Goal: Task Accomplishment & Management: Manage account settings

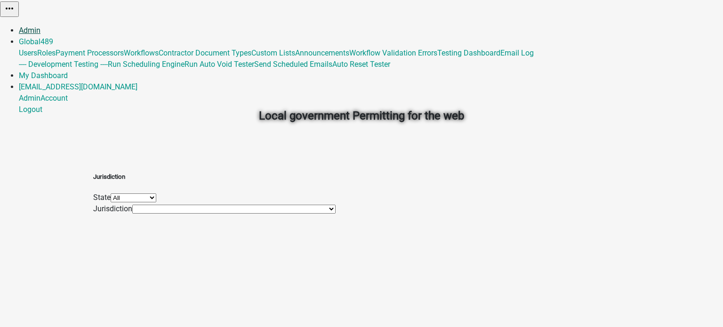
click at [40, 26] on link "Admin" at bounding box center [30, 30] width 22 height 9
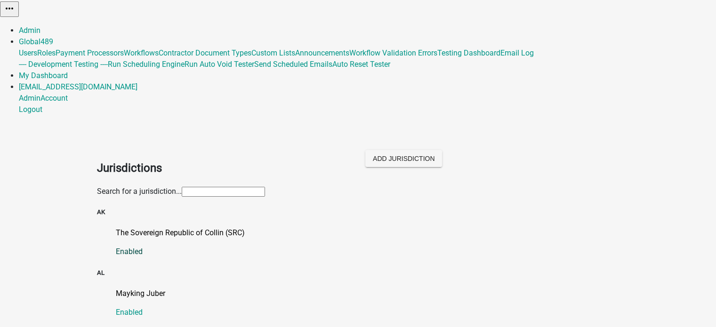
click at [177, 227] on p "The Sovereign Republic of Collin (SRC)" at bounding box center [368, 232] width 504 height 11
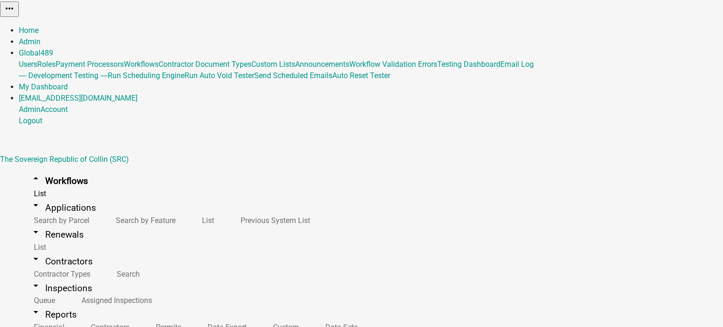
select select "3"
select select
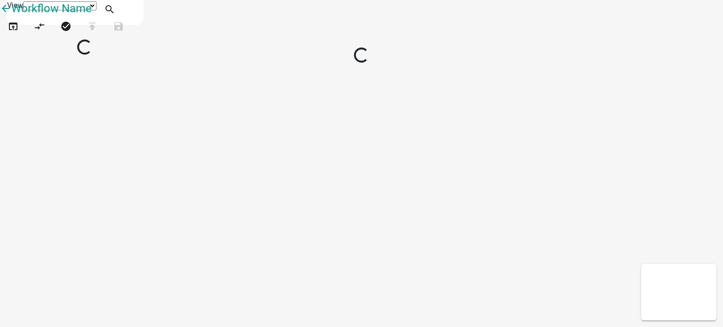
select select "1"
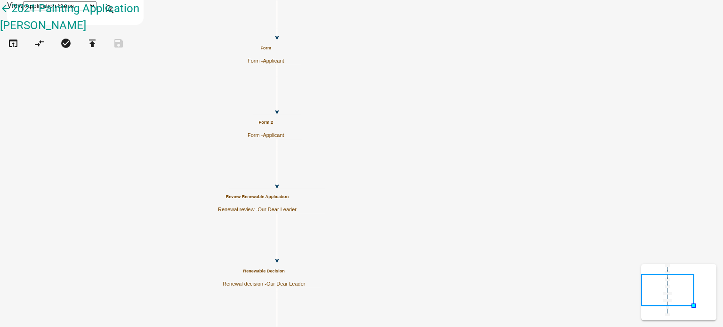
scroll to position [749, 0]
click at [96, 9] on select "Application Steps Post Application Steps" at bounding box center [59, 5] width 73 height 9
click at [265, 242] on icon "Start Start - Applicant Form Form - Applicant End End - Applicant Require User …" at bounding box center [361, 218] width 722 height 437
click at [96, 9] on select "Application Steps Post Application Steps" at bounding box center [59, 5] width 73 height 9
click at [253, 110] on icon "Start Start - Applicant Form Form - Applicant End End - Applicant Require User …" at bounding box center [361, 218] width 722 height 437
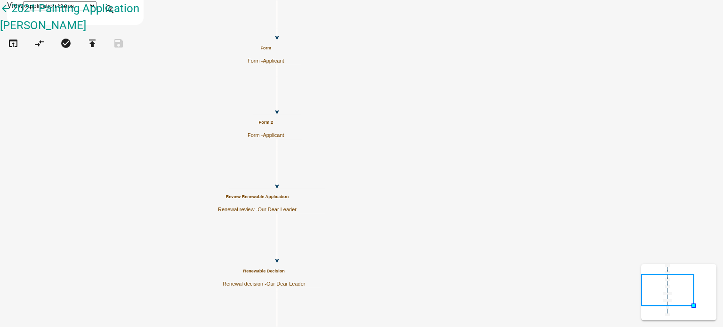
scroll to position [240, 0]
click at [18, 51] on icon "open_in_browser" at bounding box center [13, 44] width 11 height 13
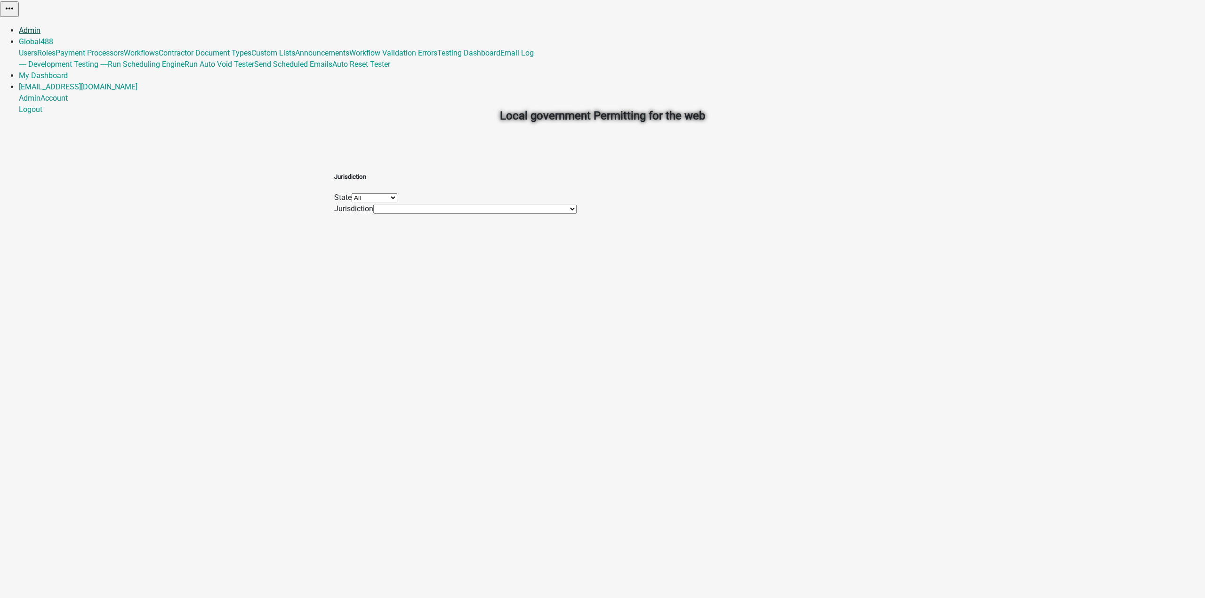
click at [40, 26] on link "Admin" at bounding box center [30, 30] width 22 height 9
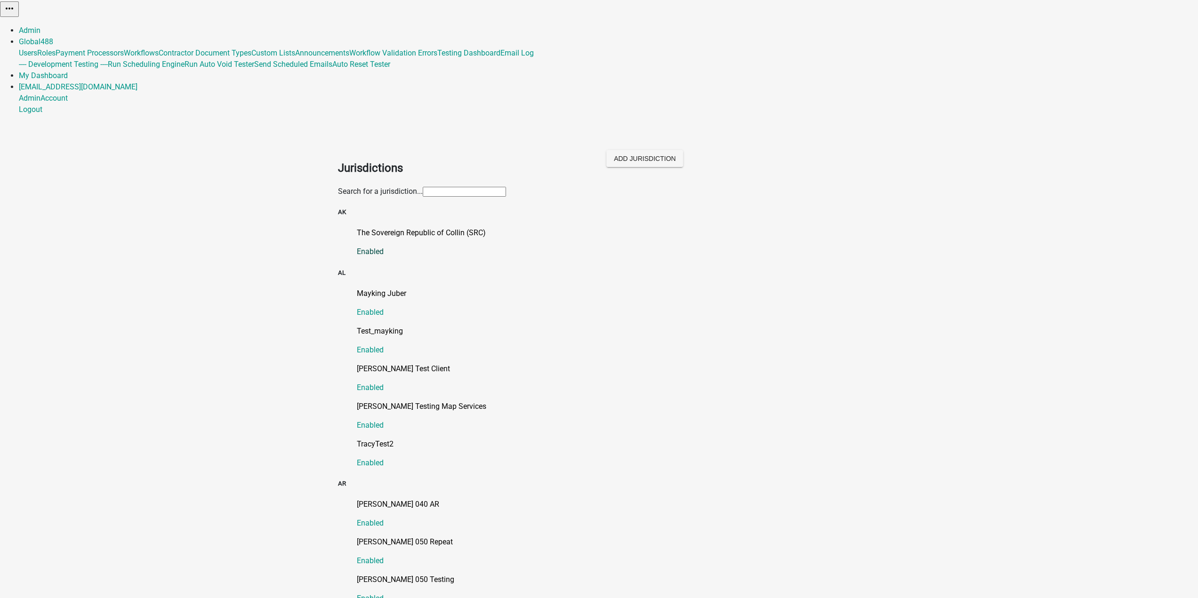
click at [406, 227] on p "The Sovereign Republic of Collin (SRC)" at bounding box center [609, 232] width 504 height 11
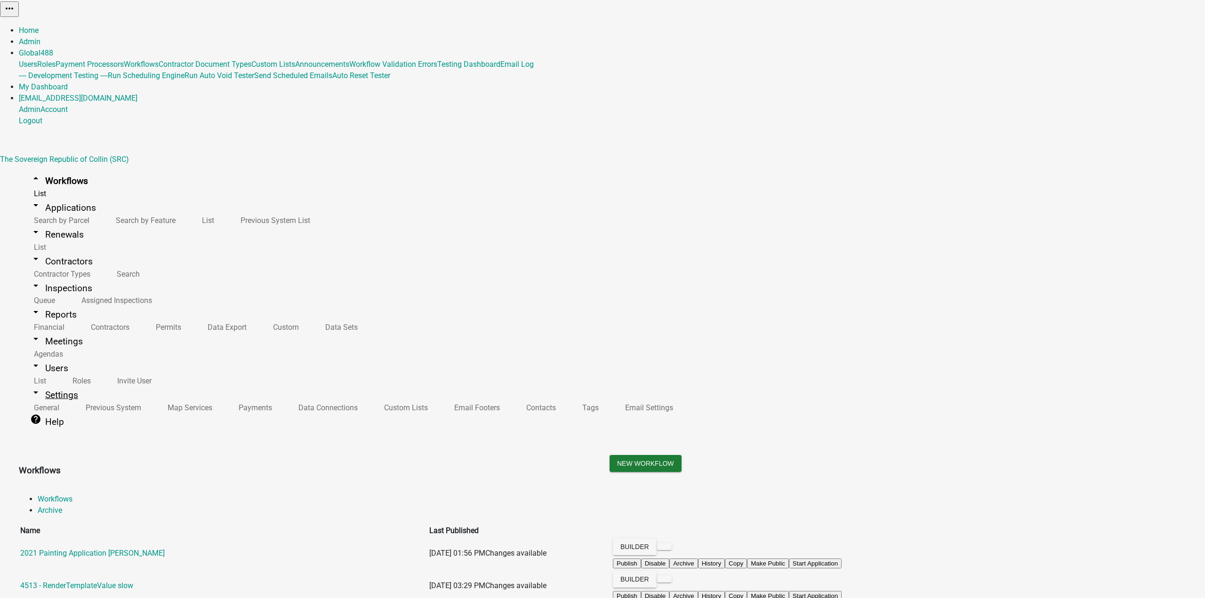
click at [43, 384] on link "arrow_drop_down Settings" at bounding box center [54, 395] width 71 height 22
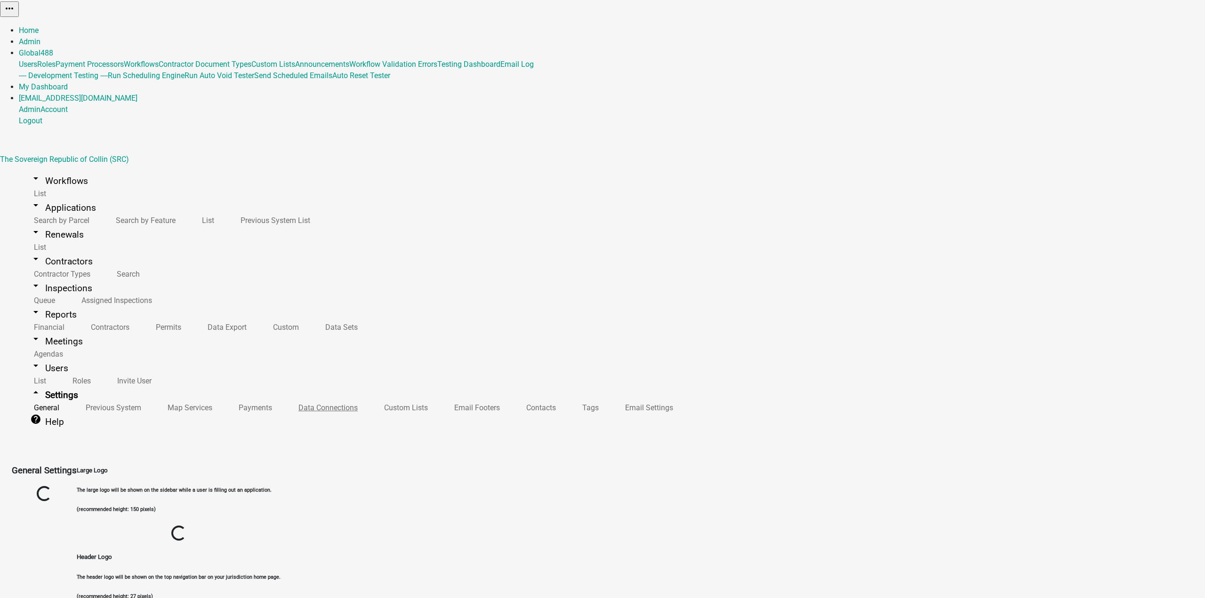
select select "AK"
select select "Pacific Standard Time (Mexico)"
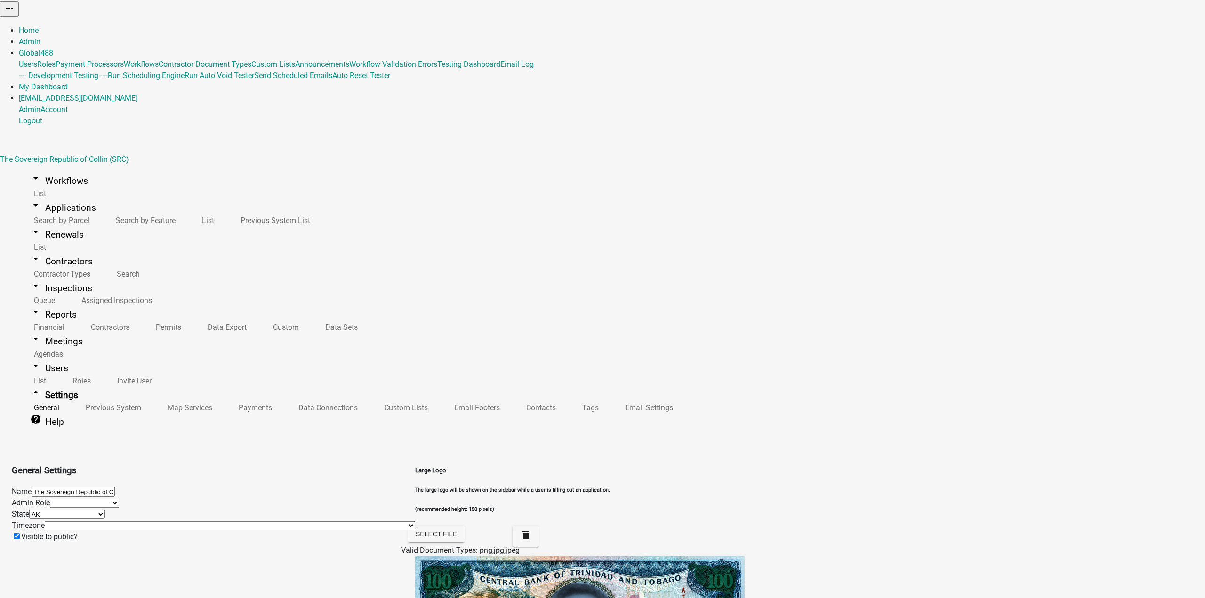
click at [369, 405] on link "Custom Lists" at bounding box center [404, 408] width 70 height 20
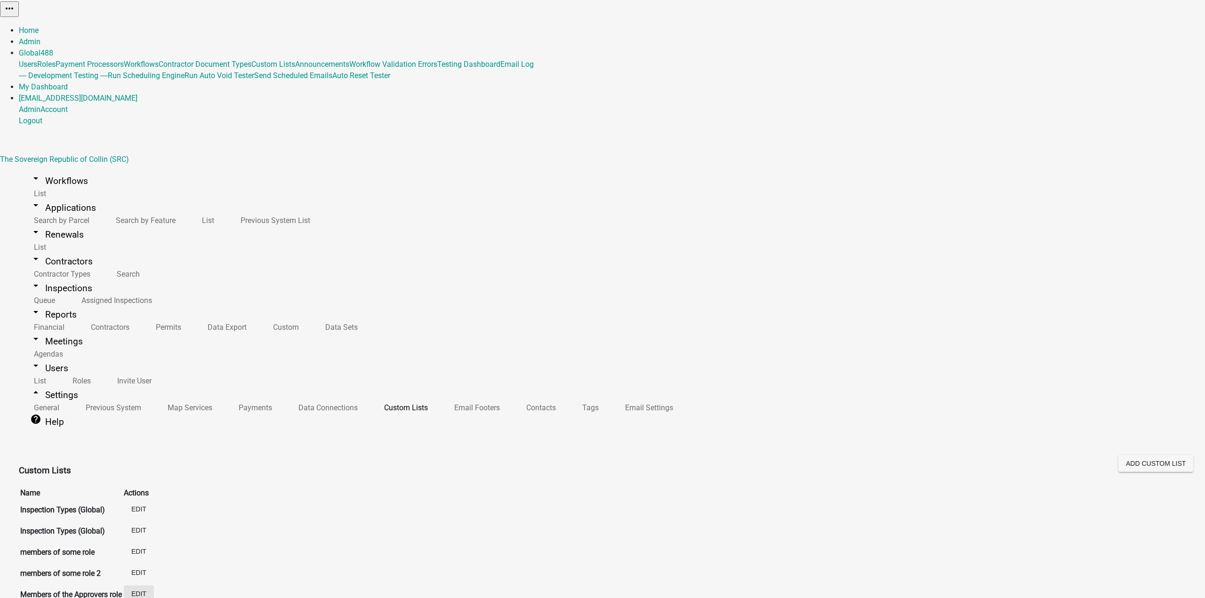
click at [154, 585] on button "Edit" at bounding box center [139, 593] width 30 height 17
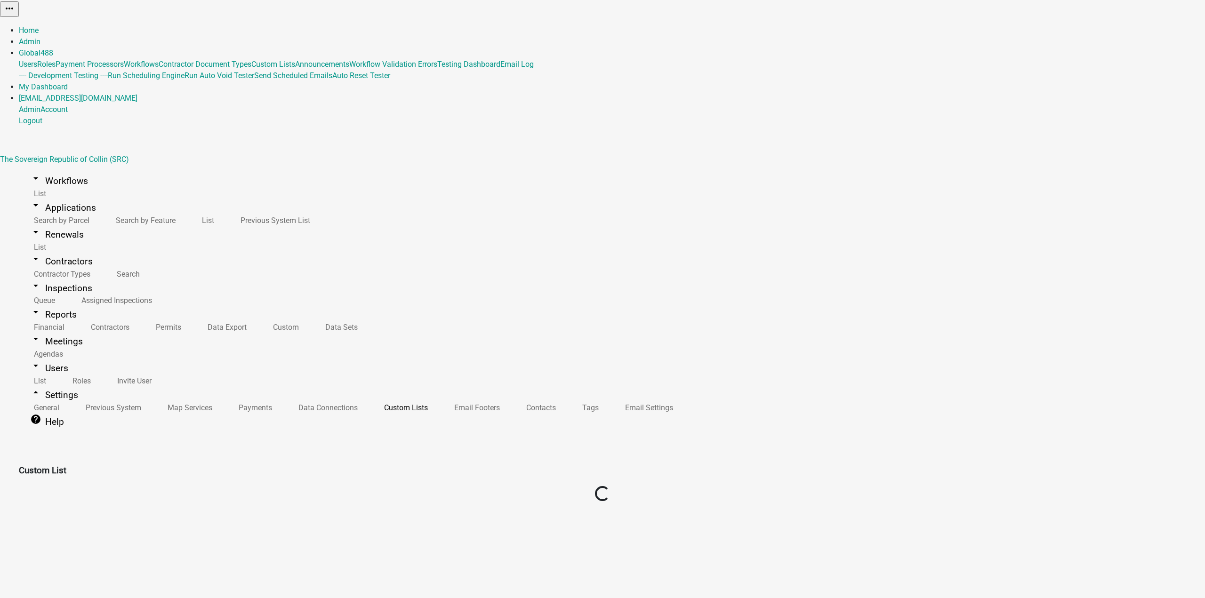
select select "5: 468e176c-95dc-48a3-a940-ae48c9ff420a"
click at [30, 592] on icon "create" at bounding box center [24, 597] width 11 height 11
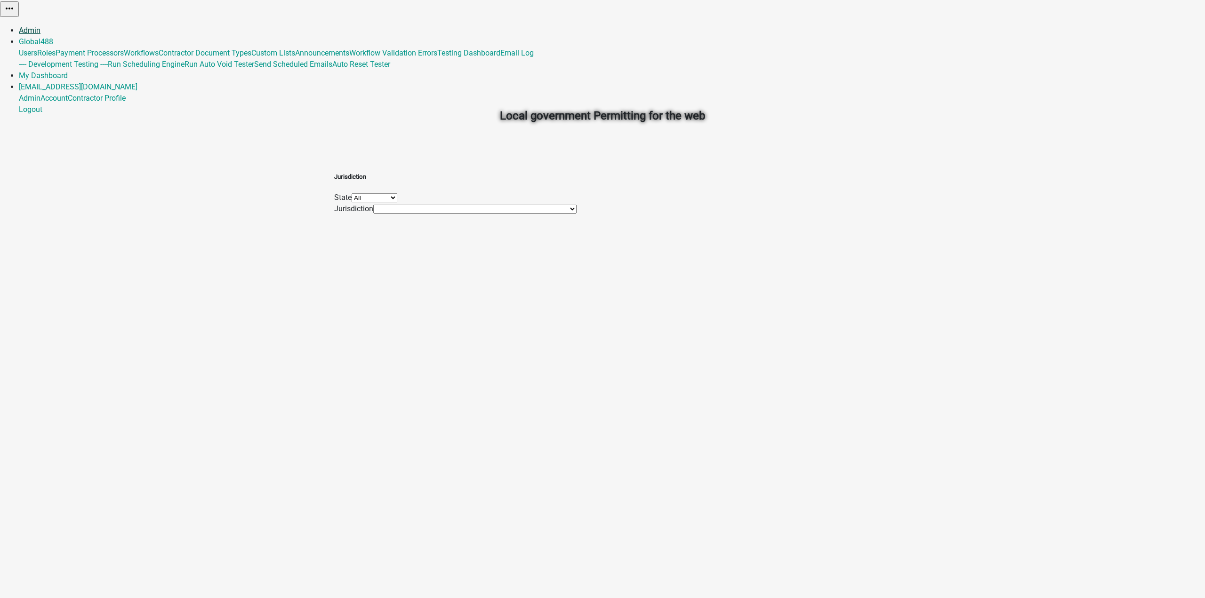
click at [40, 26] on link "Admin" at bounding box center [30, 30] width 22 height 9
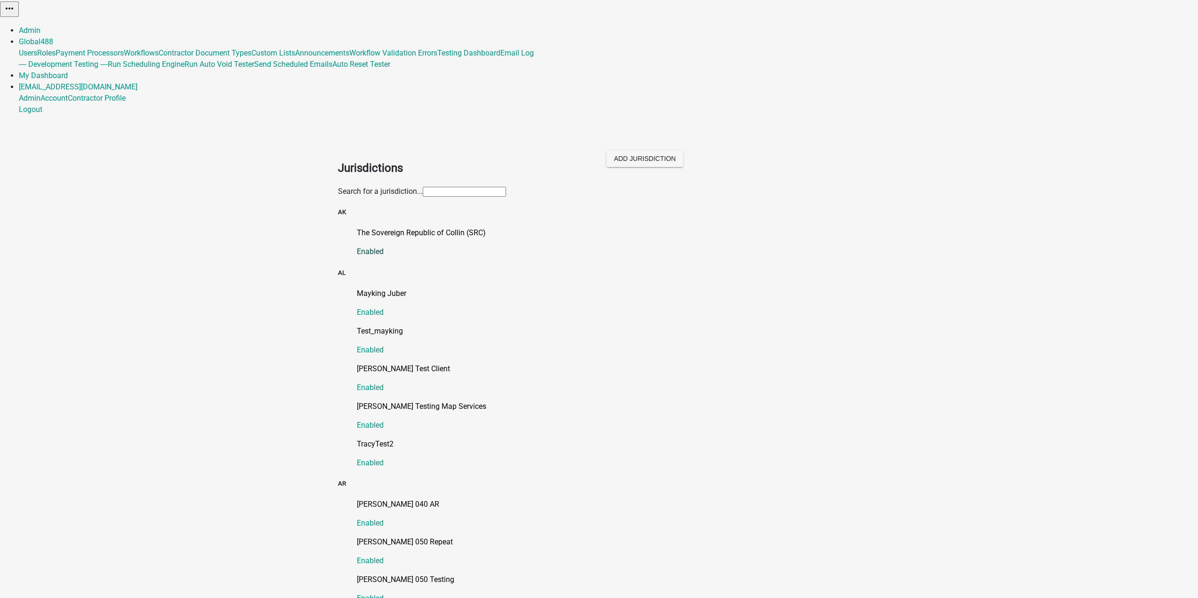
click at [414, 227] on p "The Sovereign Republic of Collin (SRC)" at bounding box center [609, 232] width 504 height 11
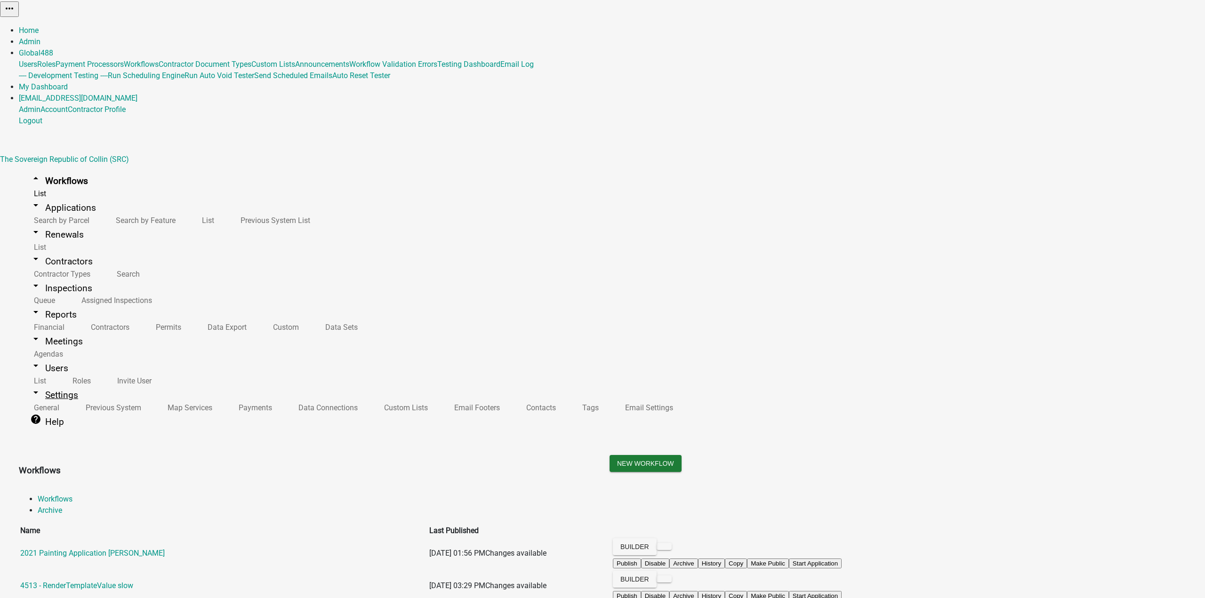
click at [41, 384] on link "arrow_drop_down Settings" at bounding box center [54, 395] width 71 height 22
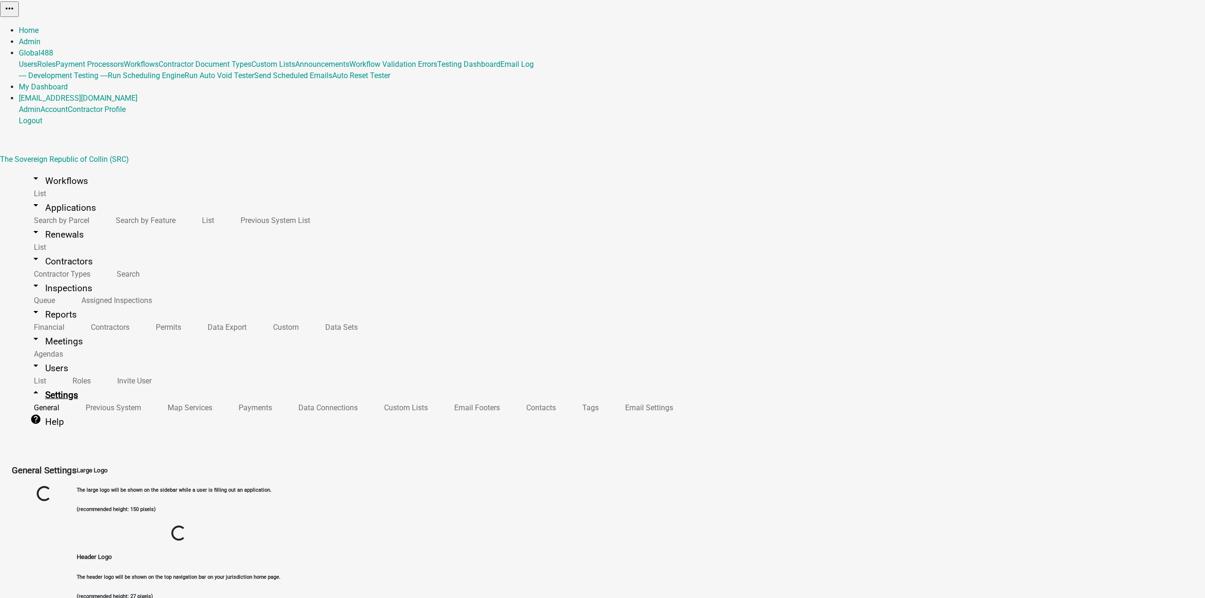
select select "AK"
select select "Pacific Standard Time (Mexico)"
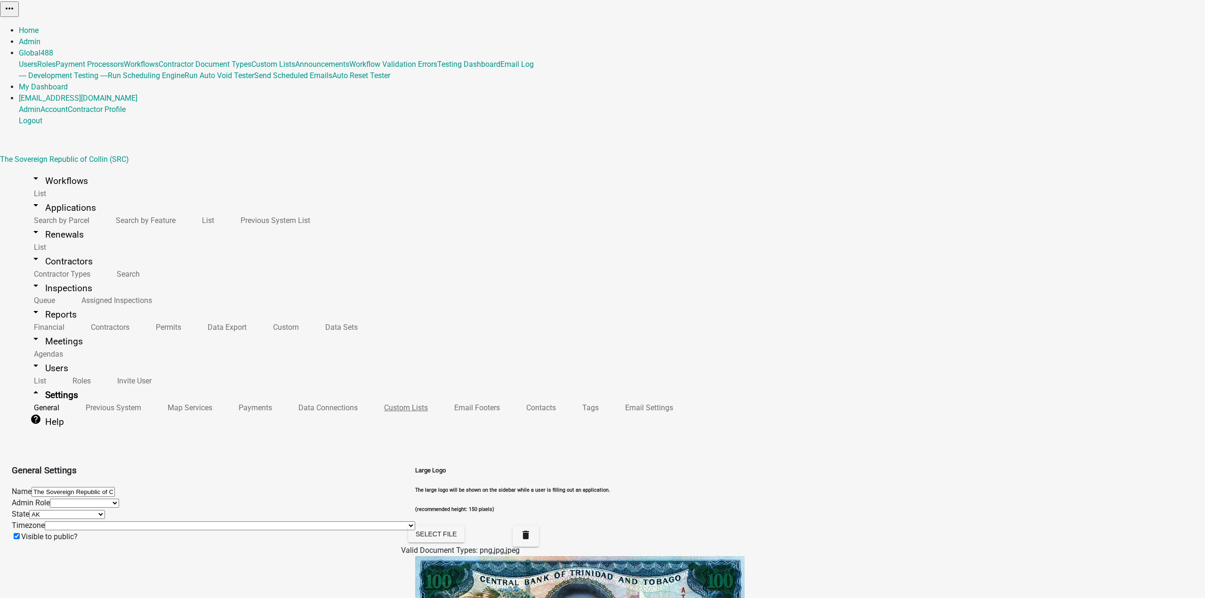
click at [369, 403] on link "Custom Lists" at bounding box center [404, 408] width 70 height 20
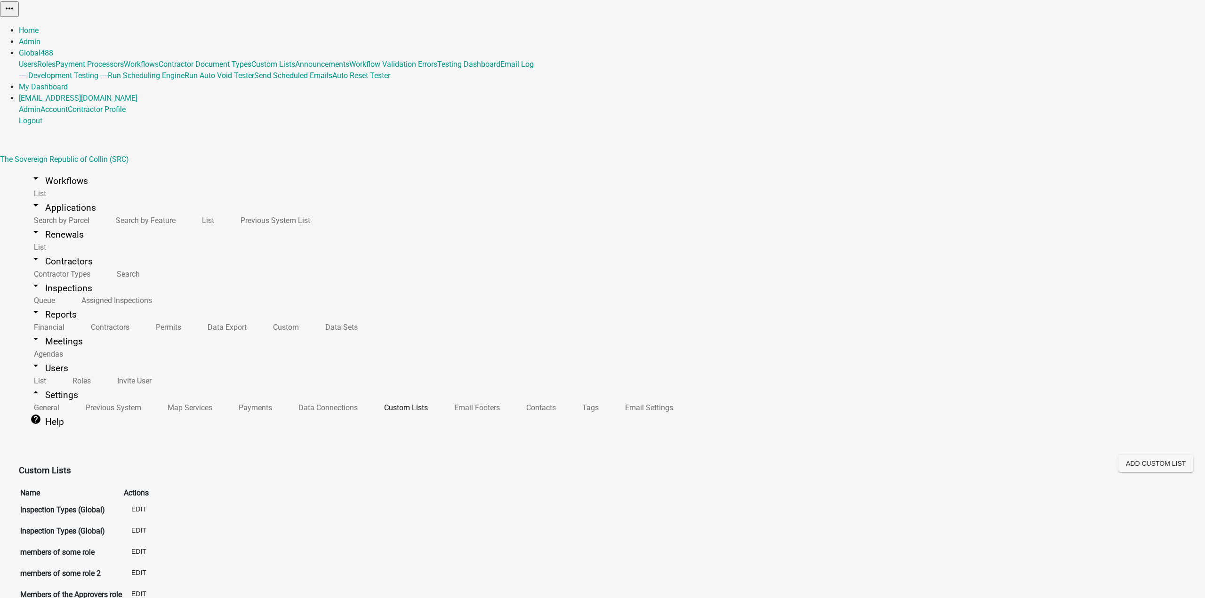
click at [67, 559] on button "New item" at bounding box center [43, 567] width 48 height 17
click at [124, 598] on input "Value *" at bounding box center [82, 603] width 83 height 10
type input "No"
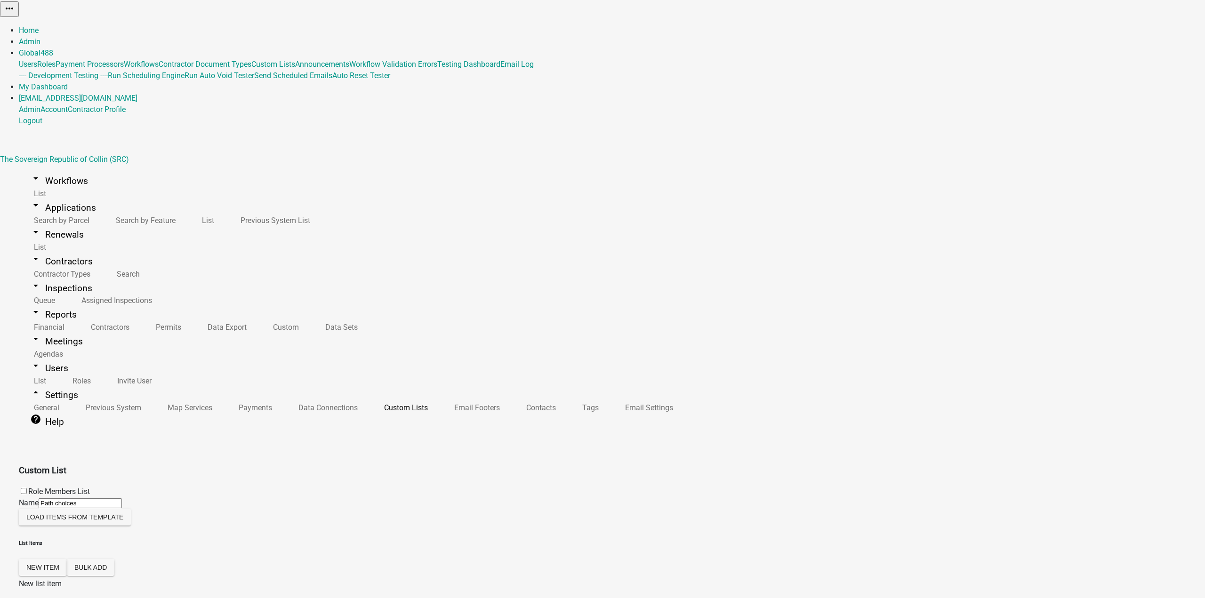
click at [67, 559] on button "New item" at bounding box center [43, 567] width 48 height 17
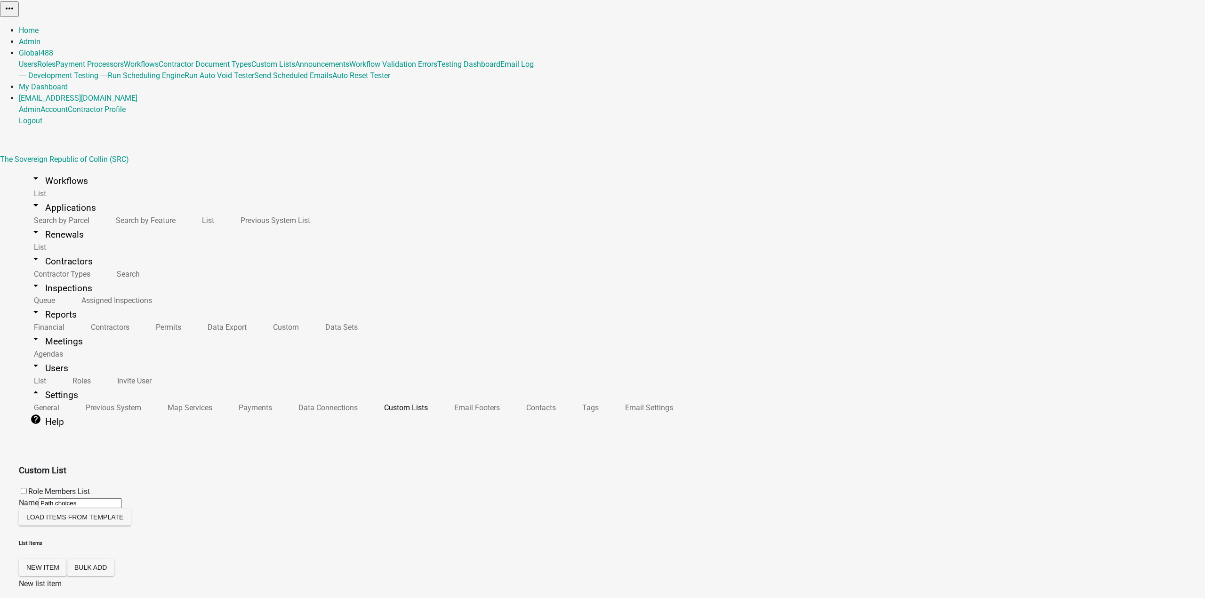
click at [124, 598] on input "Value *" at bounding box center [82, 603] width 83 height 10
type input "erf"
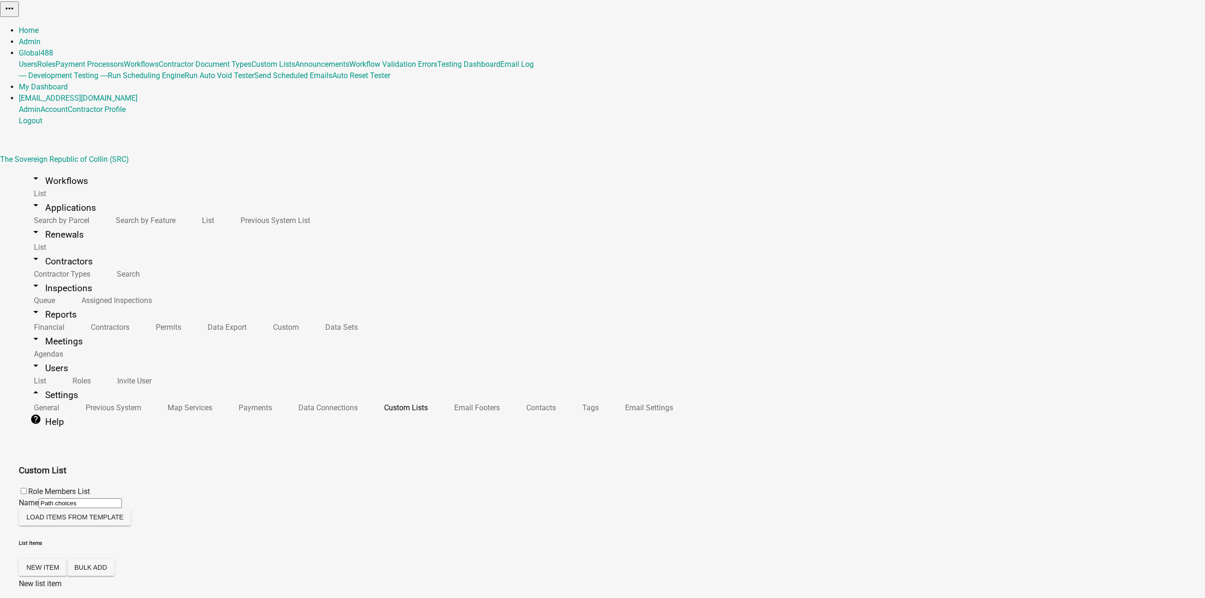
click at [320, 464] on h3 "Custom List" at bounding box center [602, 470] width 1167 height 13
click at [298, 486] on div "Role Members List Name Path choices" at bounding box center [602, 497] width 1167 height 23
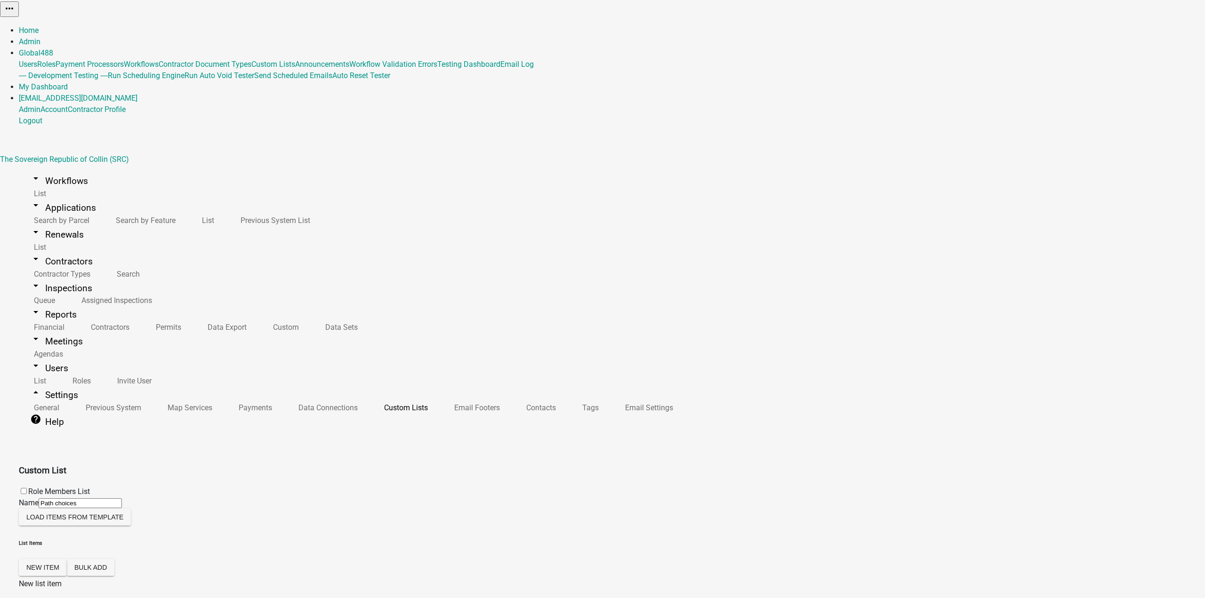
scroll to position [173, 0]
